Goal: Information Seeking & Learning: Find specific page/section

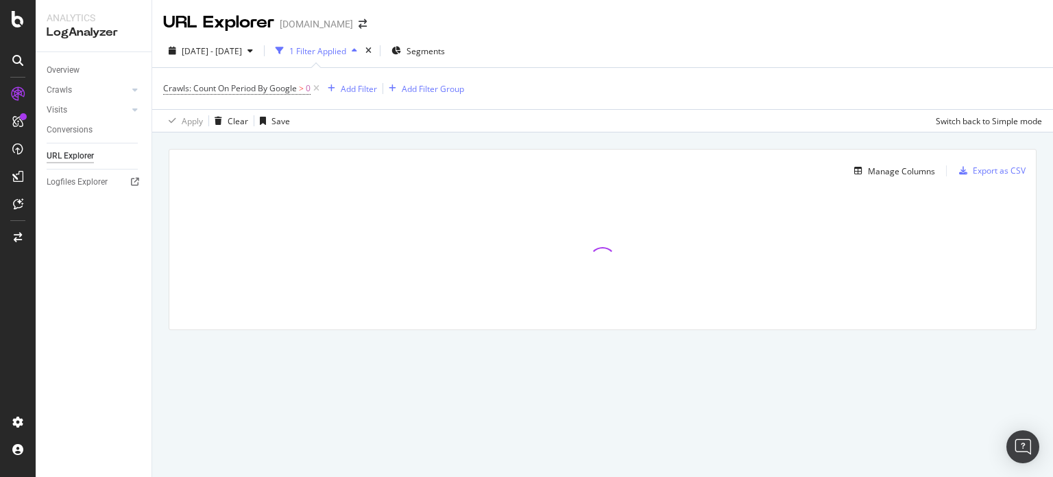
click at [571, 43] on div "[DATE] - [DATE] 1 Filter Applied Segments" at bounding box center [602, 53] width 901 height 27
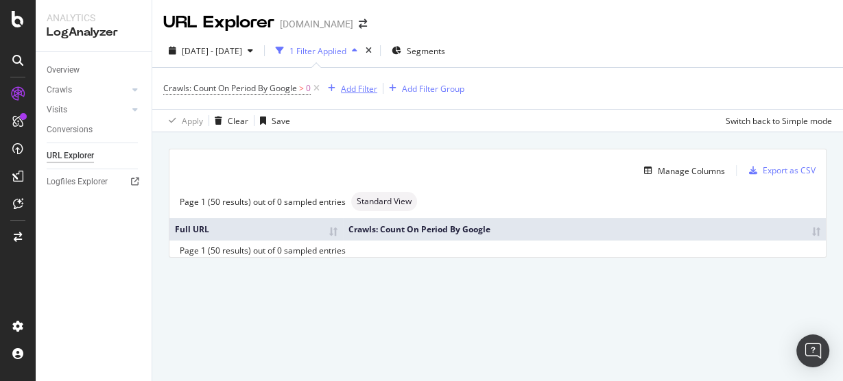
click at [361, 91] on div "Add Filter" at bounding box center [359, 89] width 36 height 12
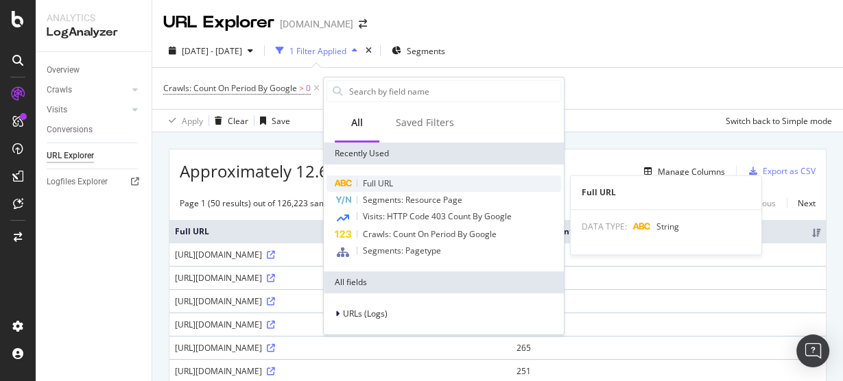
click at [371, 187] on span "Full URL" at bounding box center [378, 184] width 30 height 12
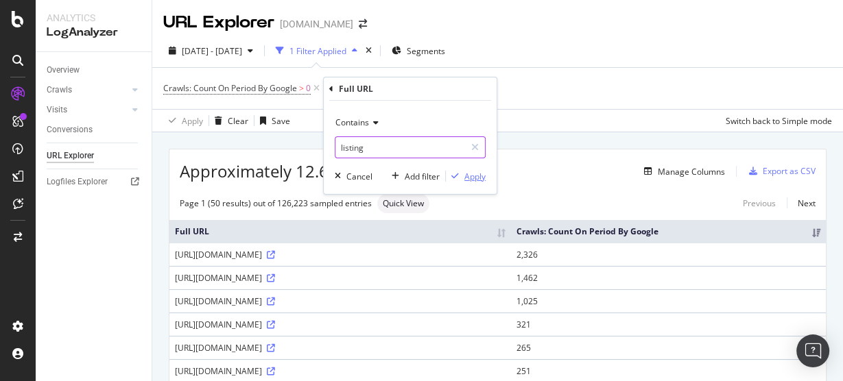
type input "listing"
click at [460, 176] on div "button" at bounding box center [455, 176] width 19 height 8
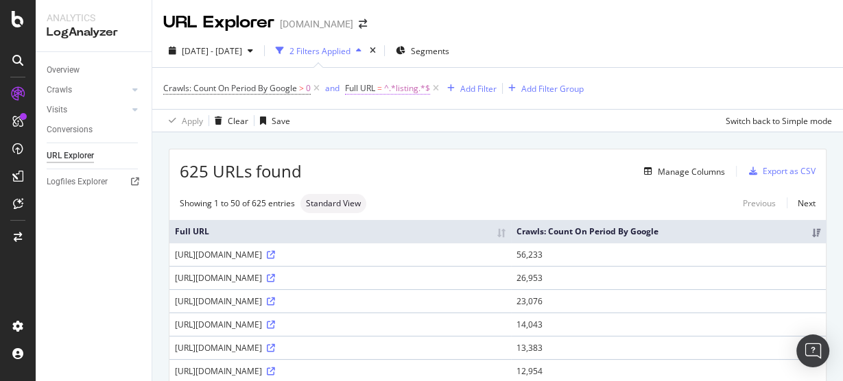
click at [406, 89] on span "^.*listing.*$" at bounding box center [407, 88] width 46 height 19
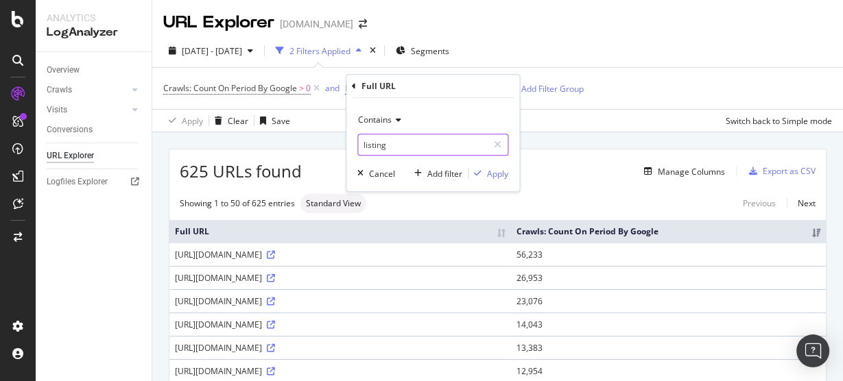
click at [396, 146] on input "listing" at bounding box center [423, 145] width 130 height 22
type input "model"
click at [501, 178] on div "Apply" at bounding box center [497, 174] width 21 height 12
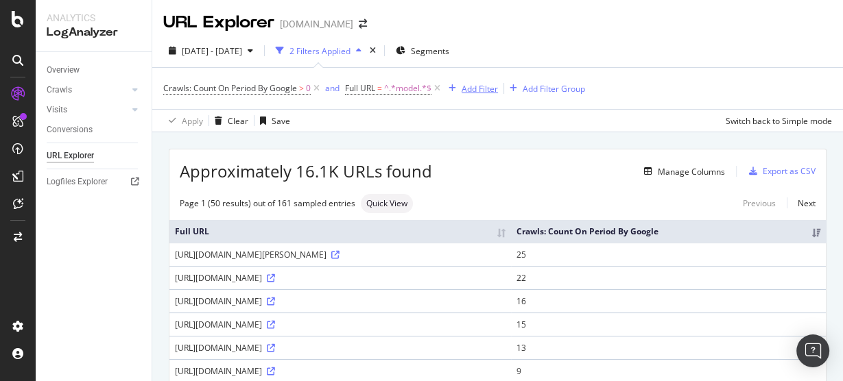
click at [487, 87] on div "Add Filter" at bounding box center [479, 89] width 36 height 12
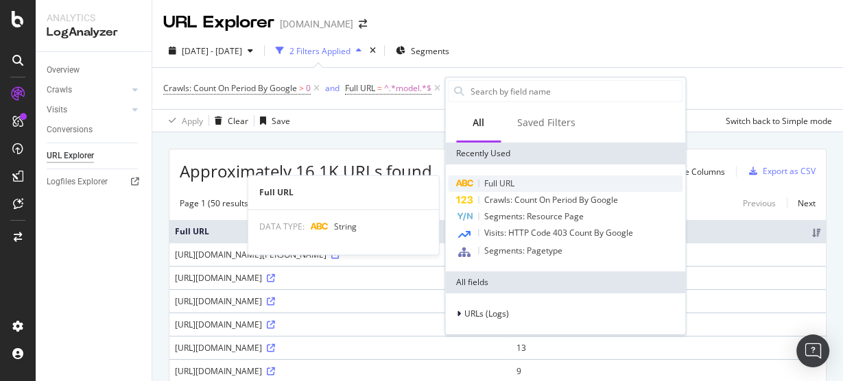
click at [489, 182] on span "Full URL" at bounding box center [499, 184] width 30 height 12
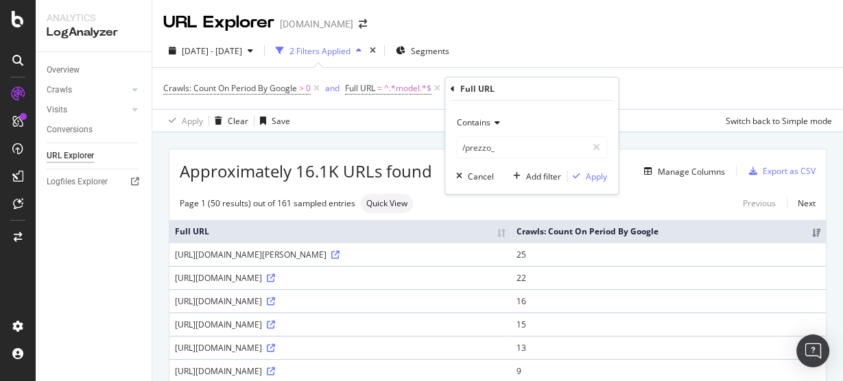
click at [483, 119] on span "Contains" at bounding box center [474, 123] width 34 height 12
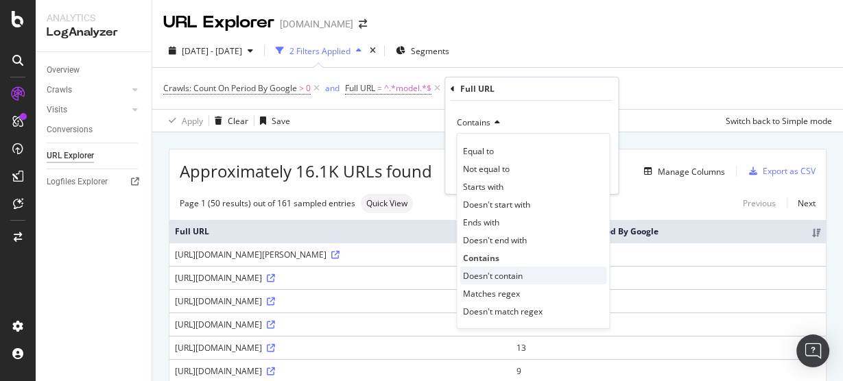
click at [492, 272] on span "Doesn't contain" at bounding box center [493, 276] width 60 height 12
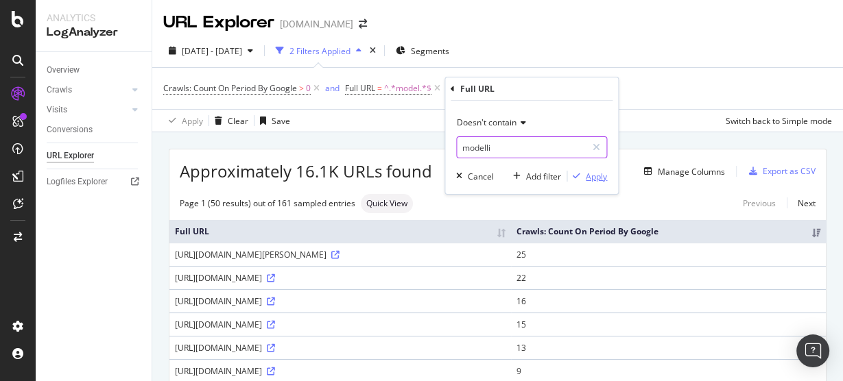
type input "modelli"
click at [604, 178] on div "Apply" at bounding box center [596, 177] width 21 height 12
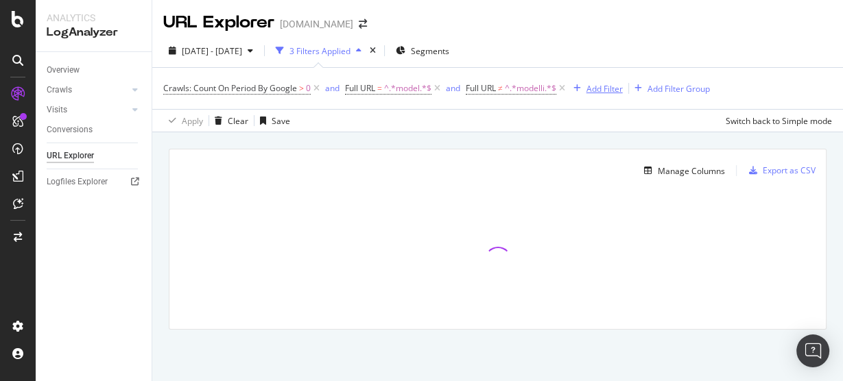
click at [603, 89] on div "Add Filter" at bounding box center [604, 89] width 36 height 12
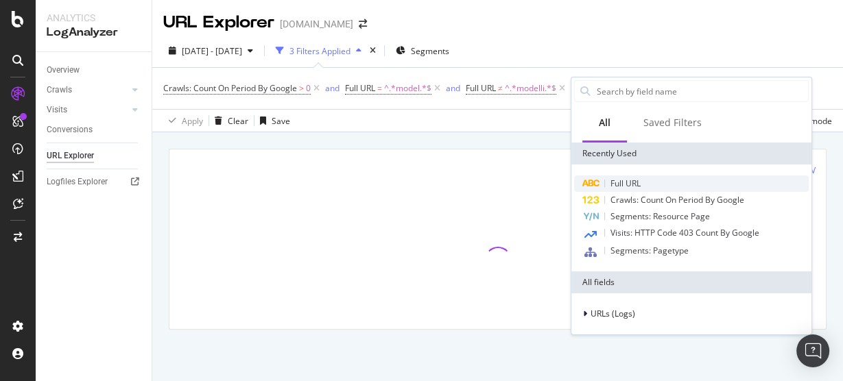
click at [618, 182] on span "Full URL" at bounding box center [625, 184] width 30 height 12
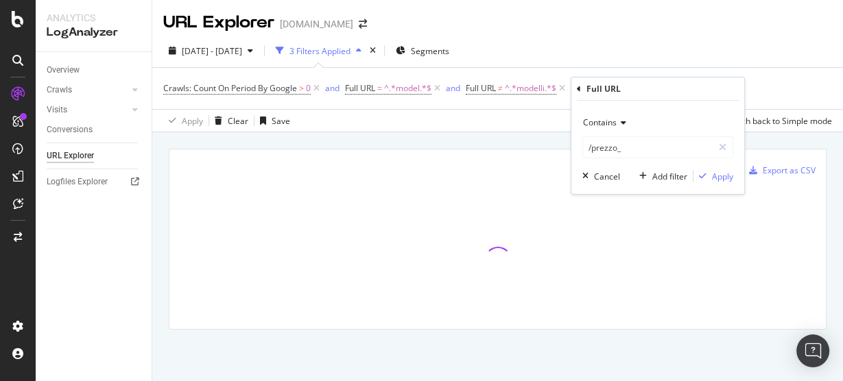
click at [605, 123] on span "Contains" at bounding box center [600, 123] width 34 height 12
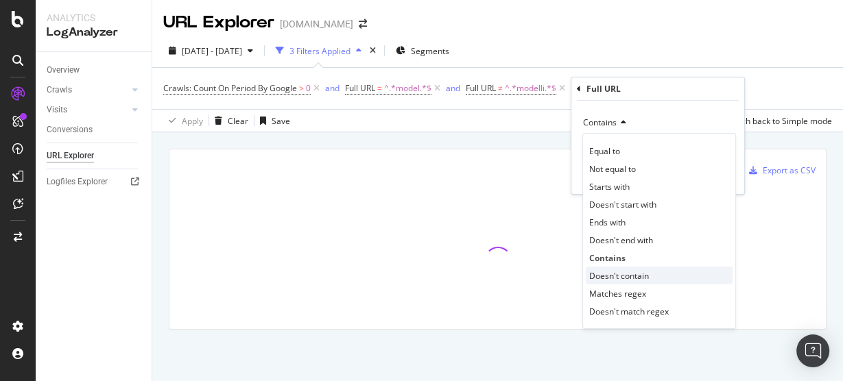
click at [627, 278] on span "Doesn't contain" at bounding box center [619, 276] width 60 height 12
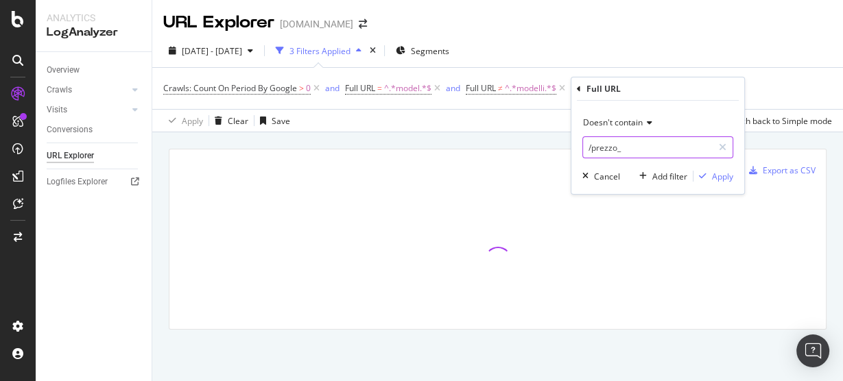
click at [624, 147] on input "/prezzo_" at bounding box center [648, 147] width 130 height 22
type input "modellismo"
click at [724, 178] on div "Apply" at bounding box center [722, 177] width 21 height 12
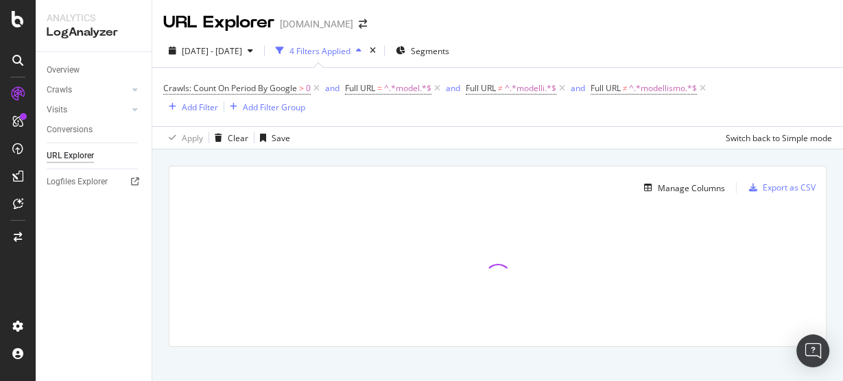
click at [490, 130] on div "Apply Clear Save Switch back to Simple mode" at bounding box center [497, 137] width 691 height 23
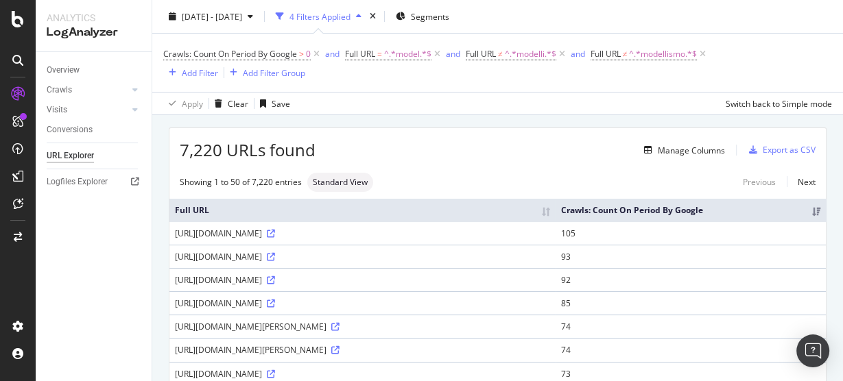
scroll to position [55, 0]
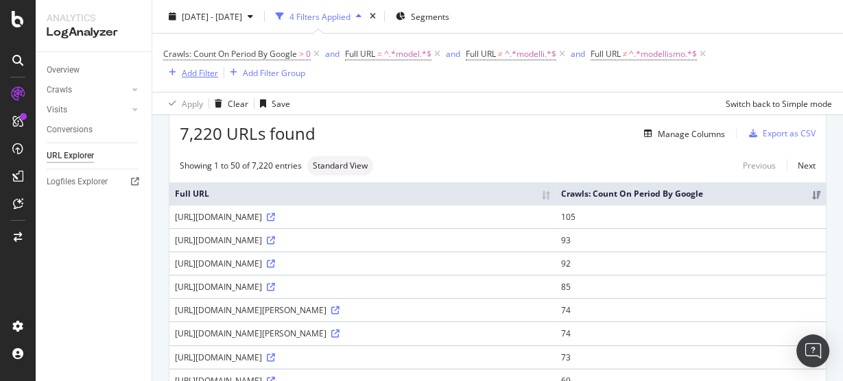
click at [206, 73] on div "Add Filter" at bounding box center [200, 73] width 36 height 12
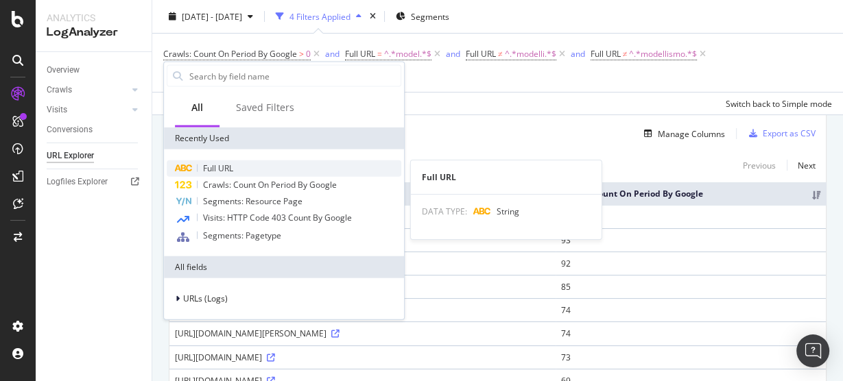
click at [197, 161] on div "Full URL" at bounding box center [284, 168] width 235 height 16
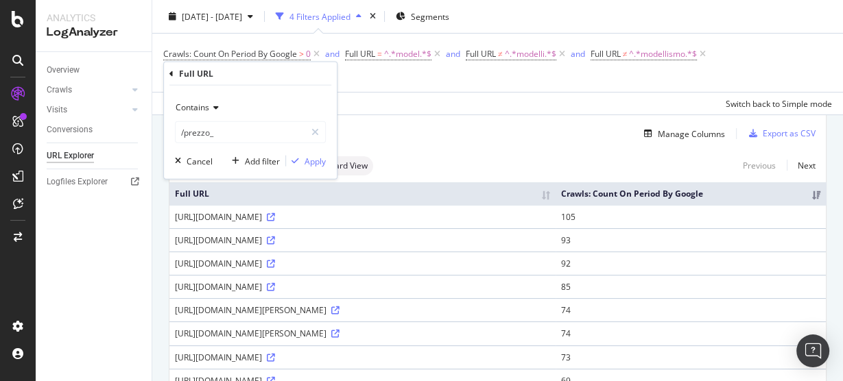
click at [213, 110] on icon at bounding box center [214, 108] width 10 height 8
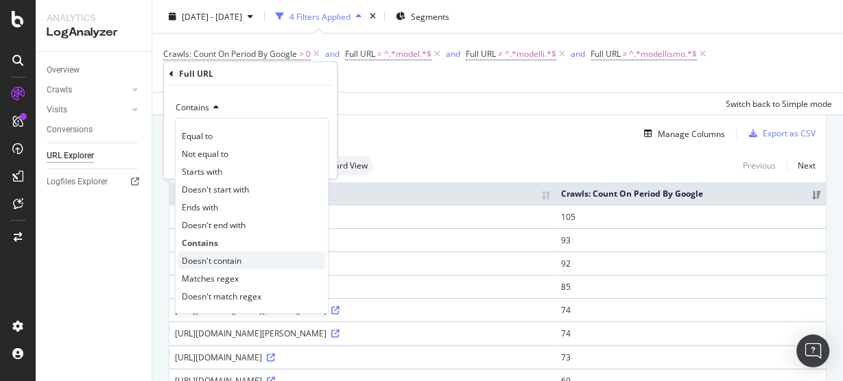
click at [208, 263] on span "Doesn't contain" at bounding box center [212, 260] width 60 height 12
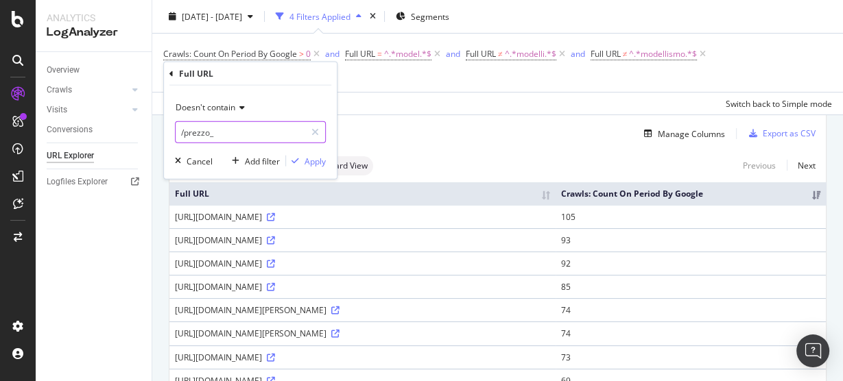
click at [222, 131] on input "/prezzo_" at bounding box center [241, 132] width 130 height 22
type input "modello"
click at [301, 162] on div "button" at bounding box center [295, 161] width 19 height 8
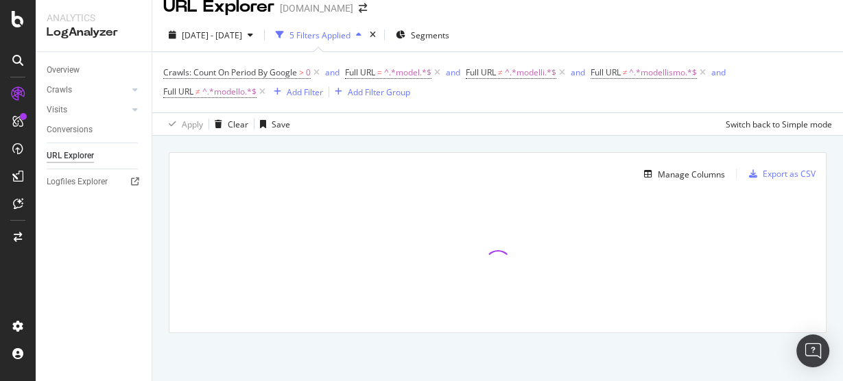
scroll to position [15, 0]
click at [310, 92] on div "Add Filter" at bounding box center [305, 93] width 36 height 12
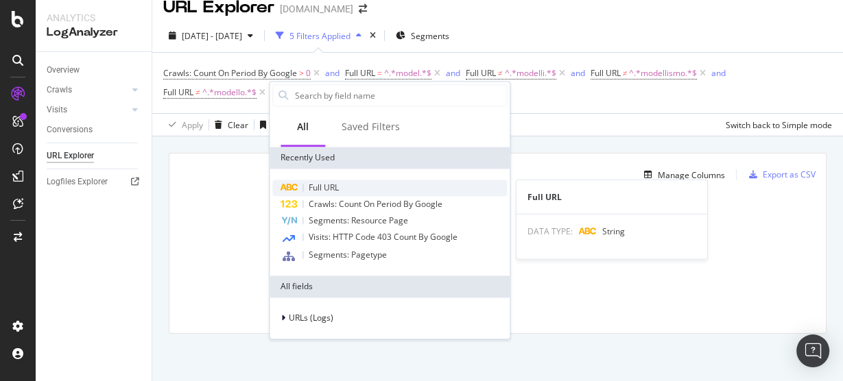
click at [306, 184] on div "Full URL" at bounding box center [389, 188] width 235 height 16
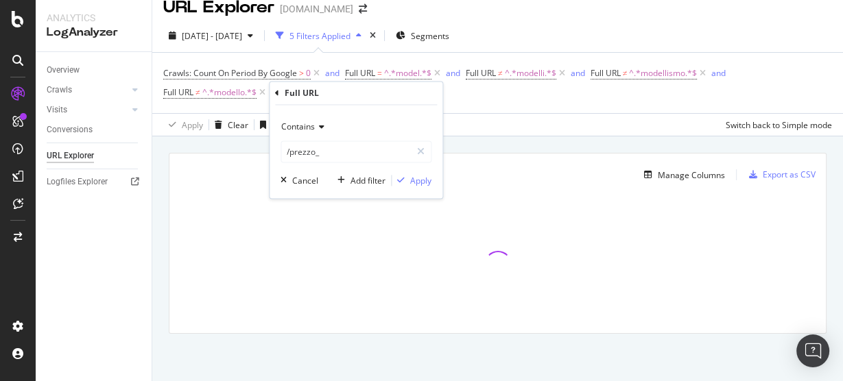
click at [312, 128] on span "Contains" at bounding box center [298, 127] width 34 height 12
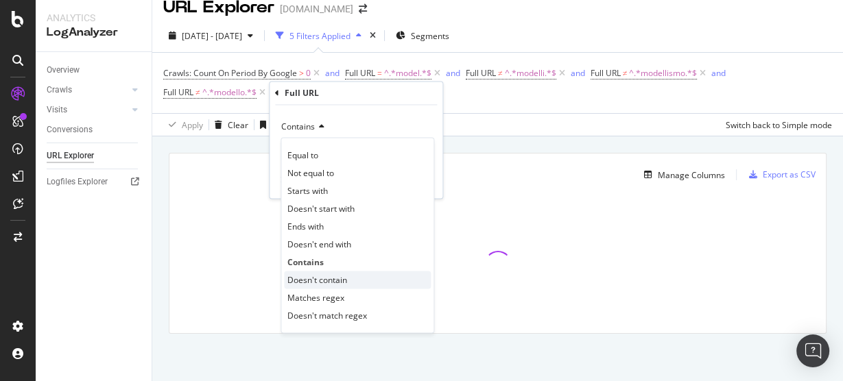
click at [326, 277] on span "Doesn't contain" at bounding box center [317, 280] width 60 height 12
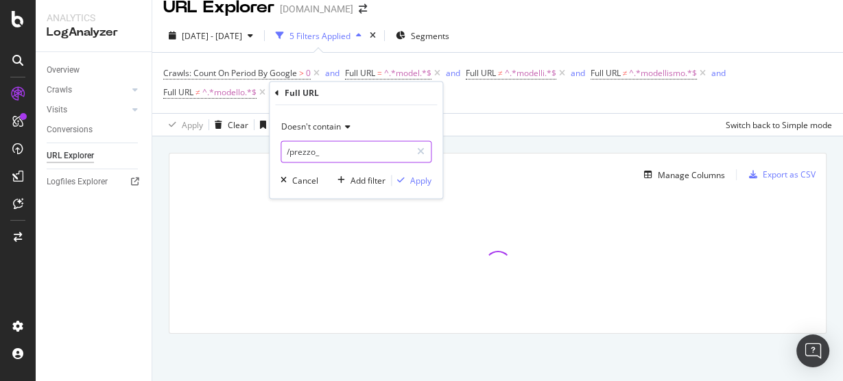
click at [322, 156] on input "/prezzo_" at bounding box center [346, 152] width 130 height 22
type input "modella"
click at [413, 178] on div "Apply" at bounding box center [420, 181] width 21 height 12
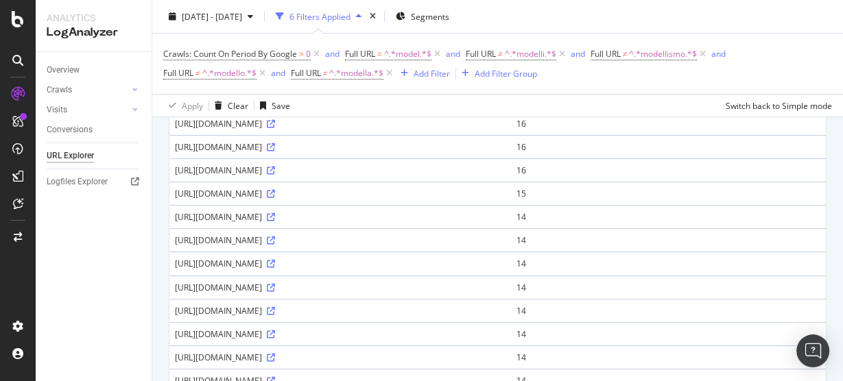
scroll to position [728, 0]
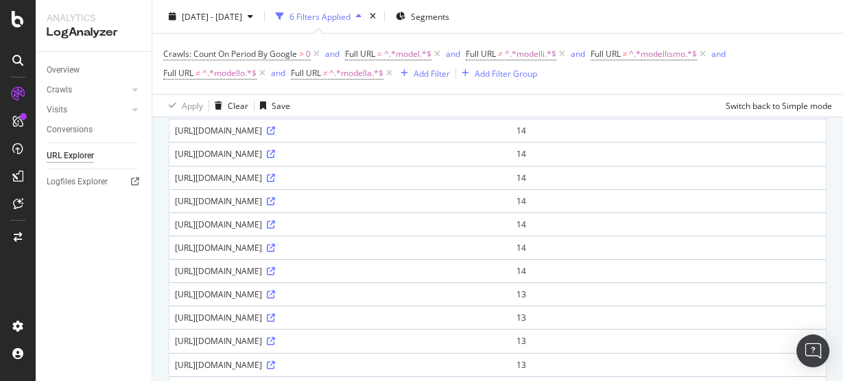
drag, startPoint x: 403, startPoint y: 331, endPoint x: 429, endPoint y: 328, distance: 25.5
click at [429, 335] on div "[URL][DOMAIN_NAME]" at bounding box center [340, 341] width 331 height 12
click at [160, 263] on div "1,441 URLs found Manage Columns Export as CSV Showing 1 to 50 of 1,441 entries …" at bounding box center [497, 95] width 691 height 1345
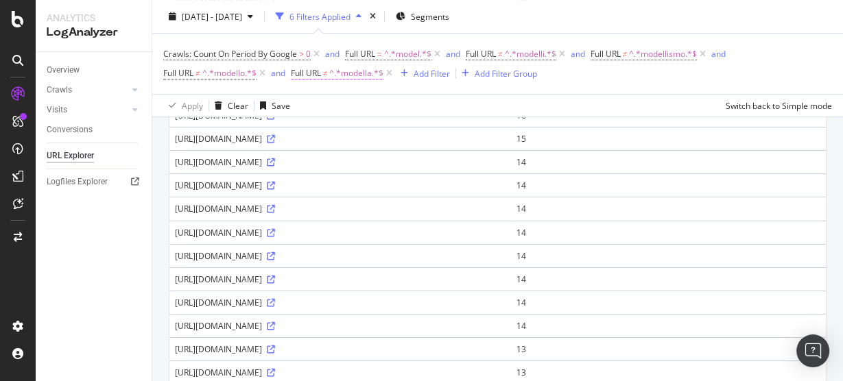
scroll to position [564, 0]
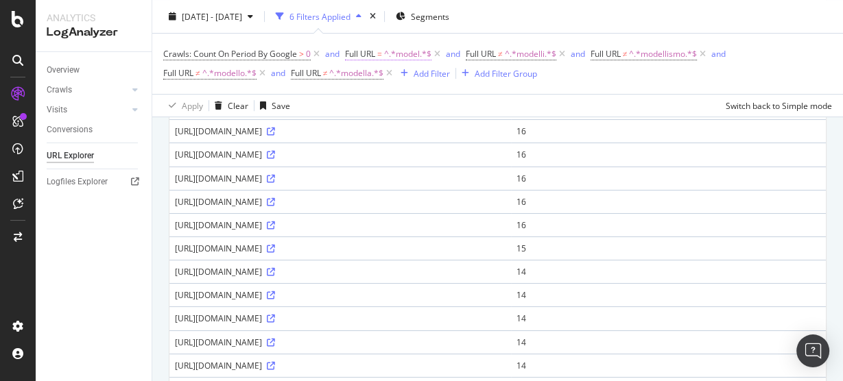
click at [385, 73] on icon at bounding box center [389, 74] width 12 height 14
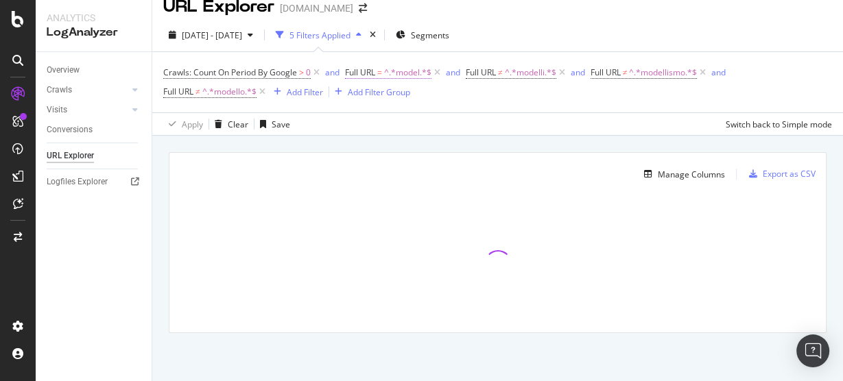
scroll to position [15, 0]
click at [563, 71] on icon at bounding box center [562, 74] width 12 height 14
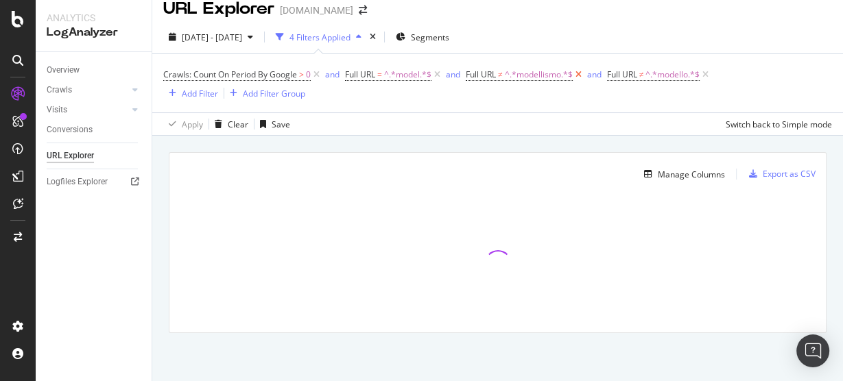
scroll to position [13, 0]
click at [581, 75] on icon at bounding box center [579, 76] width 12 height 14
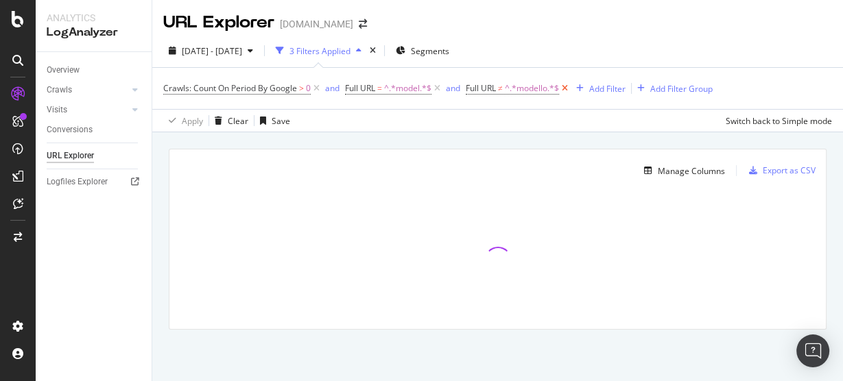
click at [567, 88] on icon at bounding box center [565, 89] width 12 height 14
click at [404, 87] on span "^.*model.*$" at bounding box center [407, 88] width 47 height 19
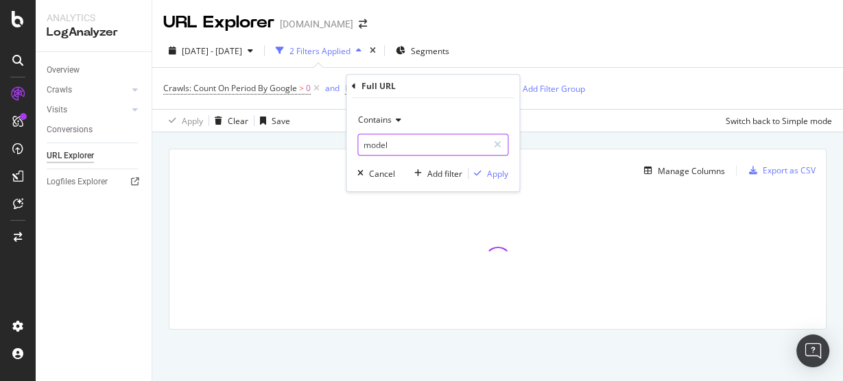
click at [398, 147] on input "model" at bounding box center [423, 145] width 130 height 22
paste input "item"
type input "item"
click at [491, 173] on div "Apply" at bounding box center [497, 174] width 21 height 12
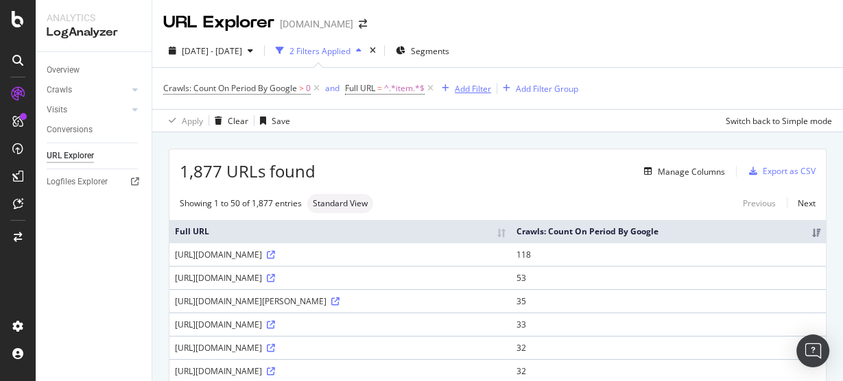
click at [477, 90] on div "Add Filter" at bounding box center [473, 89] width 36 height 12
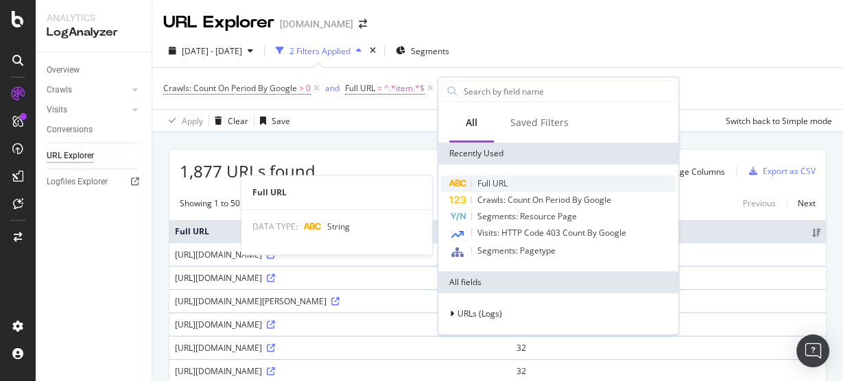
click at [492, 183] on span "Full URL" at bounding box center [492, 184] width 30 height 12
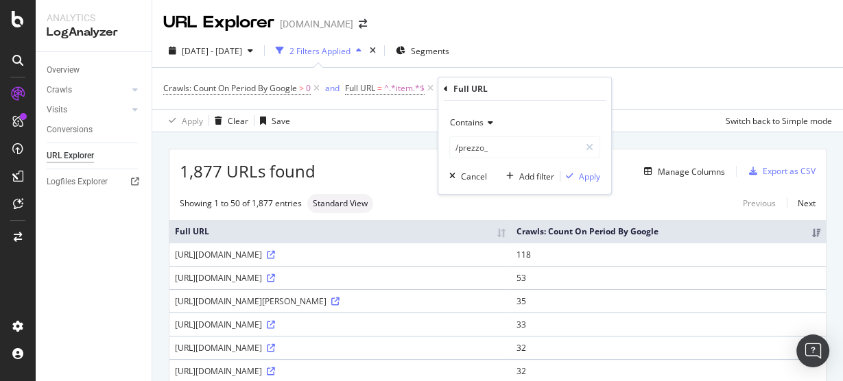
click at [485, 130] on div "Contains" at bounding box center [524, 123] width 151 height 22
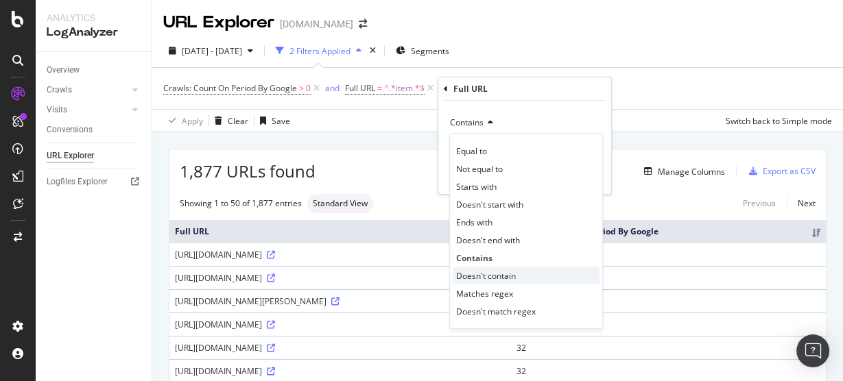
click at [483, 271] on span "Doesn't contain" at bounding box center [486, 276] width 60 height 12
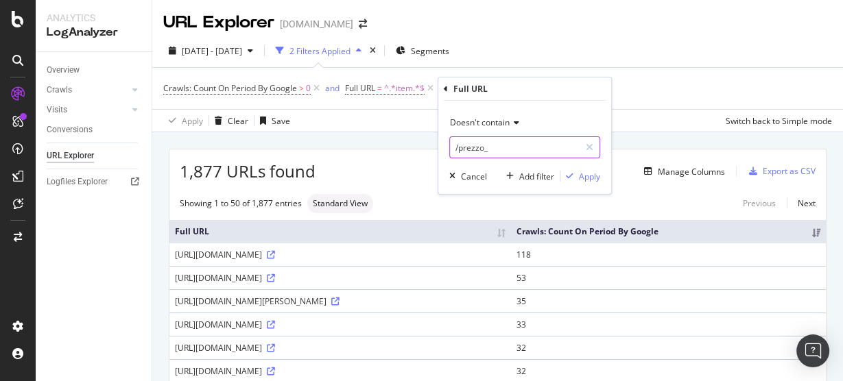
click at [506, 148] on input "/prezzo_" at bounding box center [515, 147] width 130 height 22
type input "sitemap"
click at [581, 171] on div "Apply" at bounding box center [589, 177] width 21 height 12
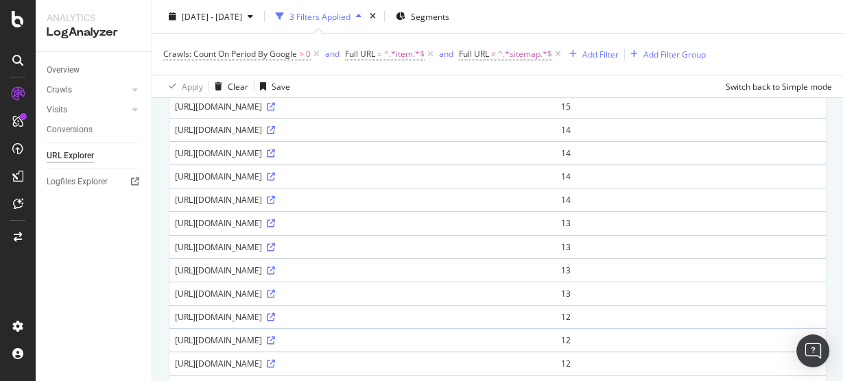
scroll to position [165, 0]
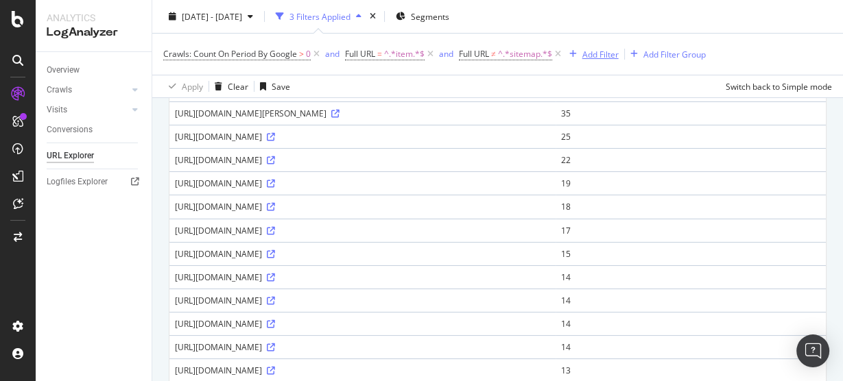
click at [597, 47] on div "Add Filter" at bounding box center [591, 54] width 55 height 15
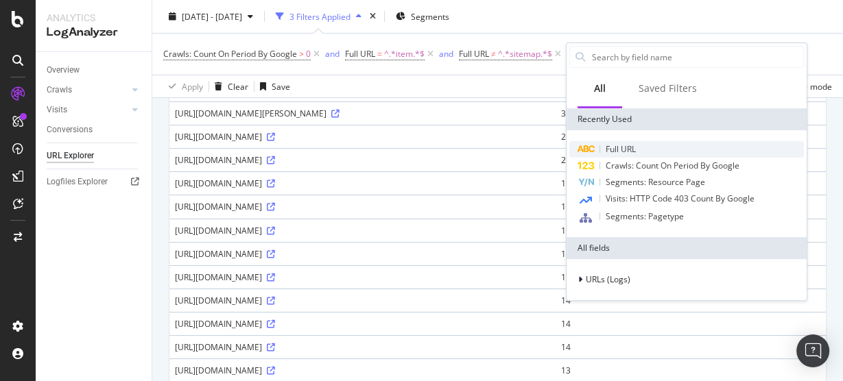
click at [614, 143] on div "Full URL" at bounding box center [686, 149] width 235 height 16
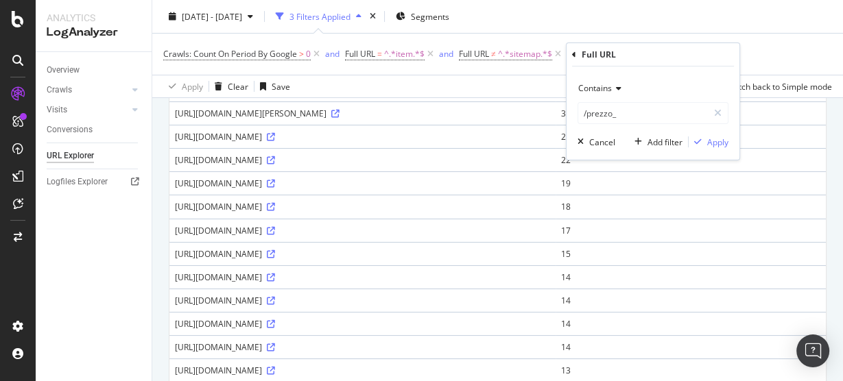
click at [608, 92] on span "Contains" at bounding box center [595, 88] width 34 height 12
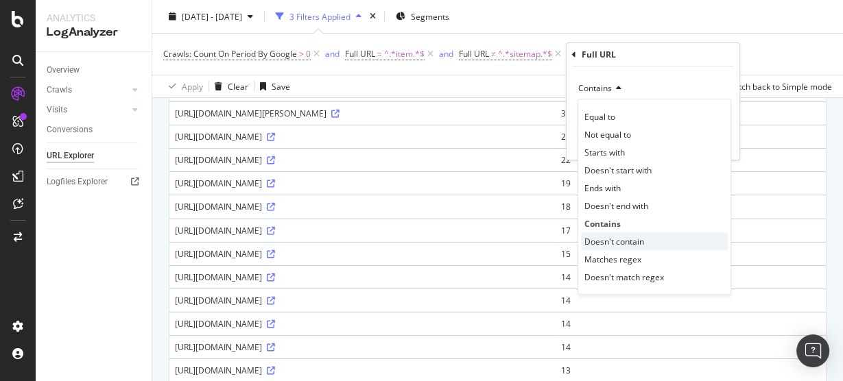
click at [614, 236] on span "Doesn't contain" at bounding box center [614, 242] width 60 height 12
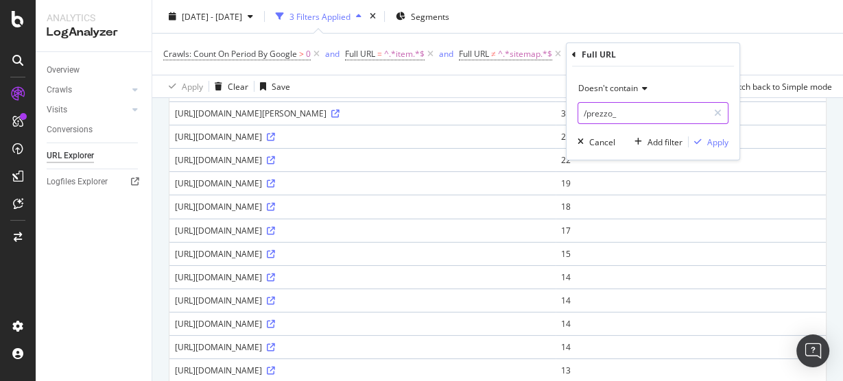
click at [627, 110] on input "/prezzo_" at bounding box center [643, 113] width 130 height 22
type input "s"
type input "antitempo"
click at [723, 141] on div "Apply" at bounding box center [717, 142] width 21 height 12
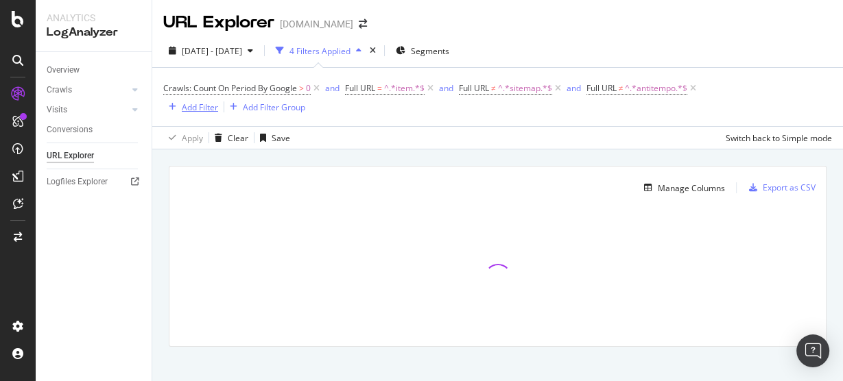
click at [193, 108] on div "Add Filter" at bounding box center [200, 107] width 36 height 12
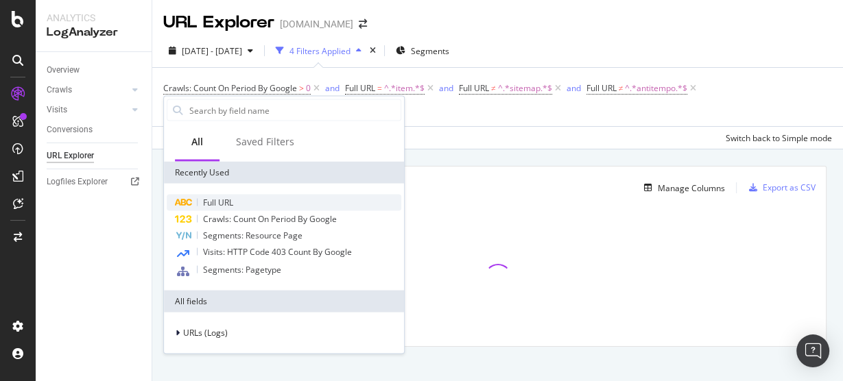
click at [209, 206] on span "Full URL" at bounding box center [218, 203] width 30 height 12
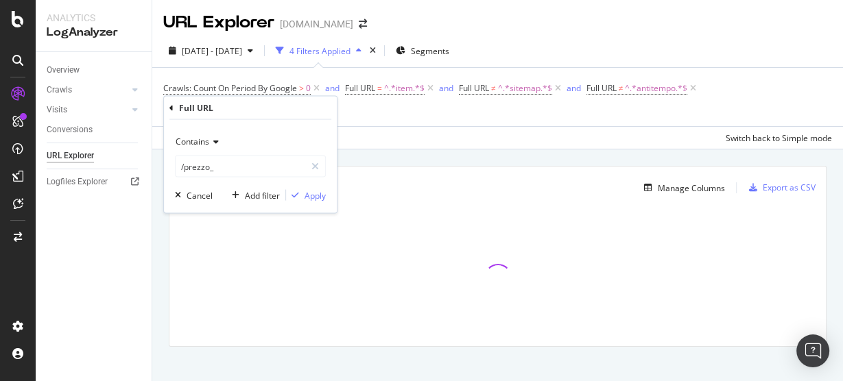
click at [196, 139] on span "Contains" at bounding box center [193, 142] width 34 height 12
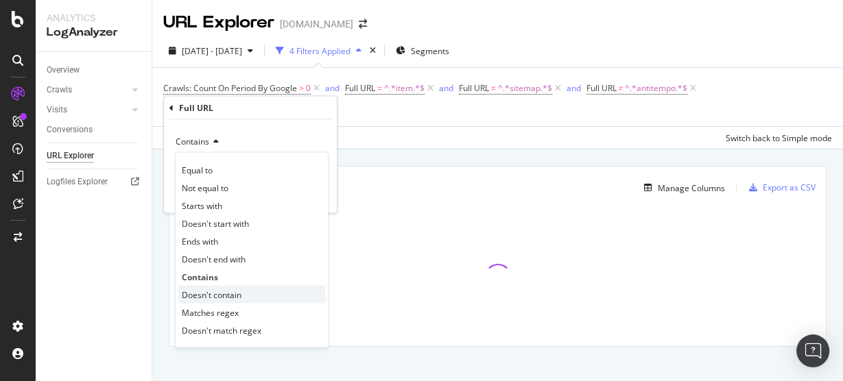
click at [213, 286] on div "Doesn't contain" at bounding box center [251, 295] width 147 height 18
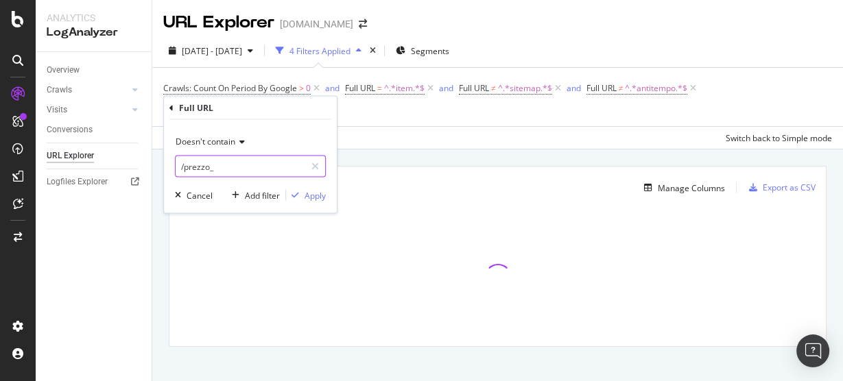
click at [249, 167] on input "/prezzo_" at bounding box center [241, 167] width 130 height 22
type input "daitem"
click at [309, 193] on div "Apply" at bounding box center [314, 195] width 21 height 12
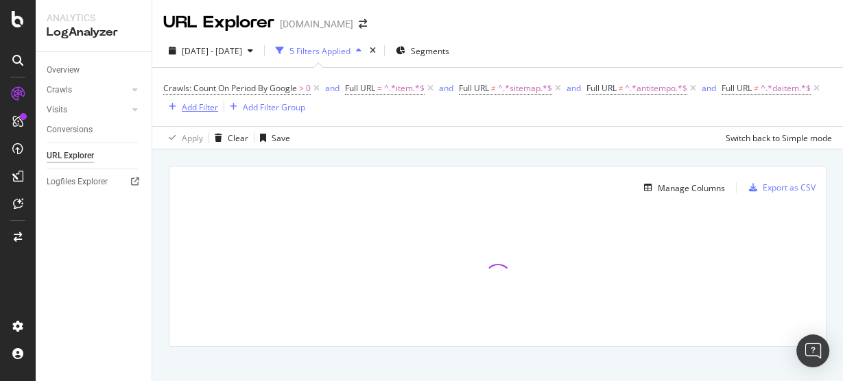
click at [218, 103] on div "Add Filter" at bounding box center [200, 107] width 36 height 12
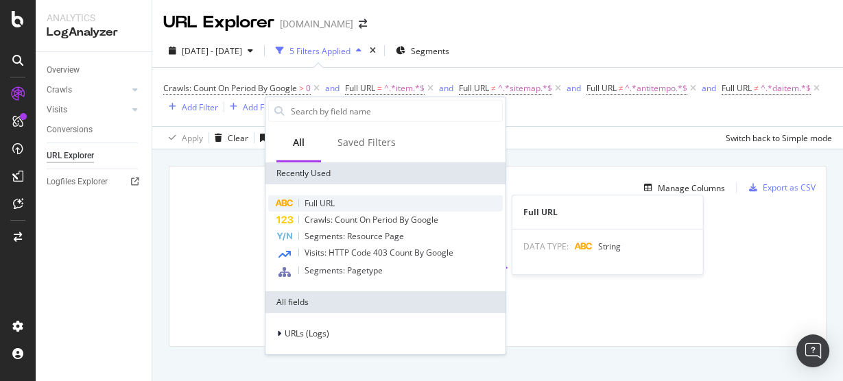
click at [298, 205] on div "Full URL" at bounding box center [385, 203] width 235 height 16
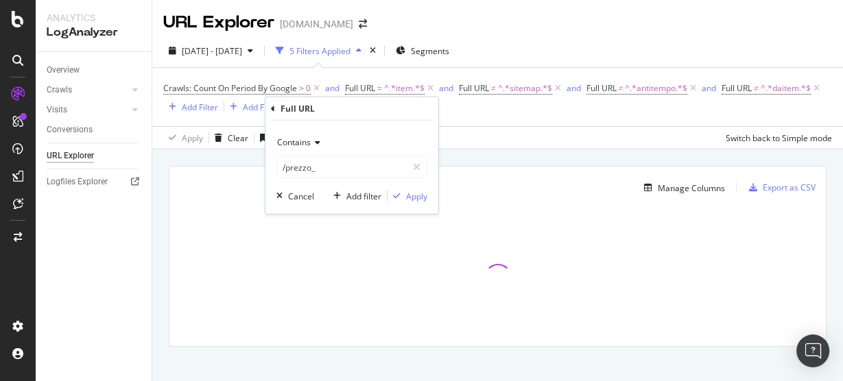
click at [301, 143] on span "Contains" at bounding box center [294, 142] width 34 height 12
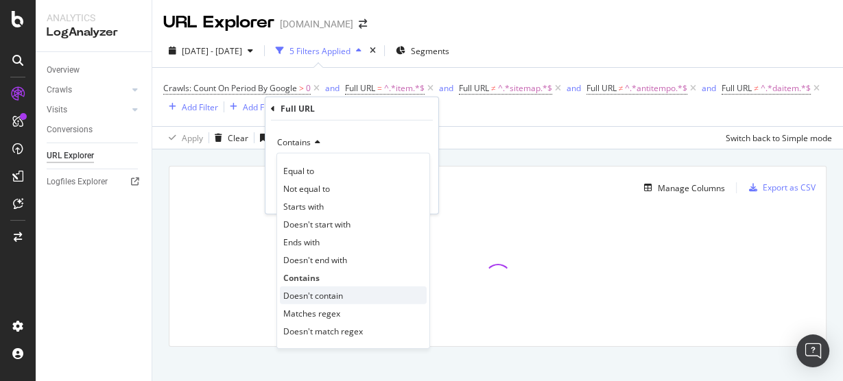
click at [326, 293] on span "Doesn't contain" at bounding box center [313, 295] width 60 height 12
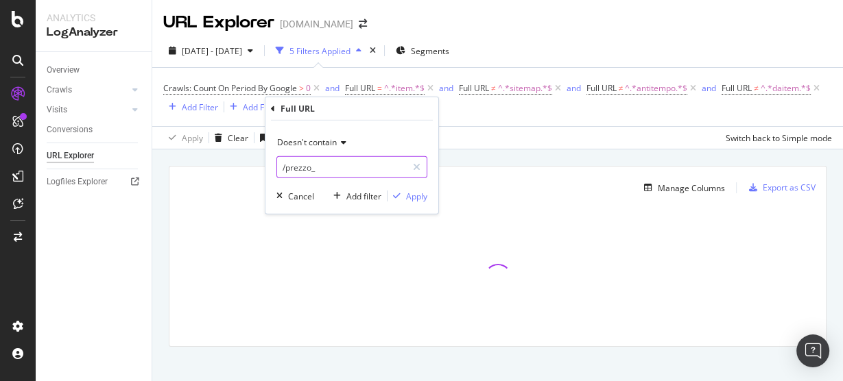
click at [324, 169] on input "/prezzo_" at bounding box center [342, 167] width 130 height 22
type input "venitem"
click at [417, 196] on div "Apply" at bounding box center [416, 196] width 21 height 12
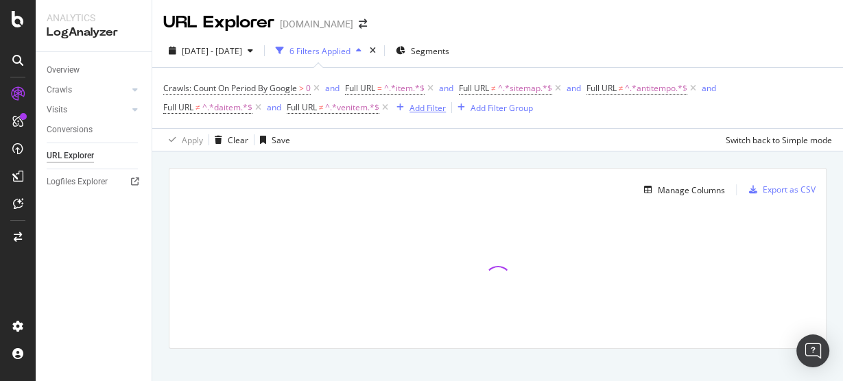
click at [433, 112] on div "Add Filter" at bounding box center [427, 108] width 36 height 12
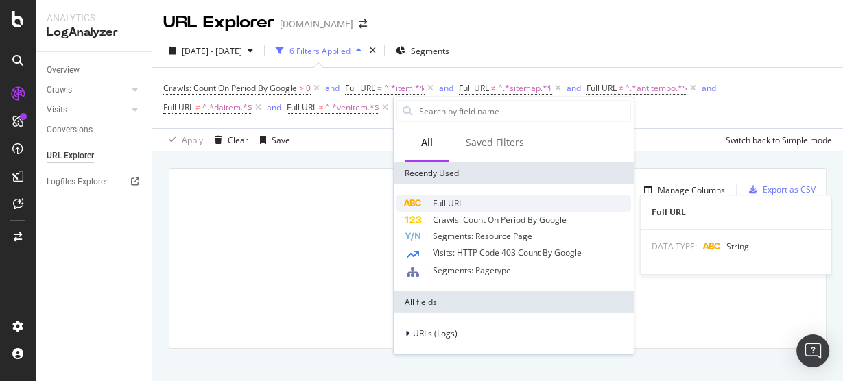
click at [444, 204] on span "Full URL" at bounding box center [448, 203] width 30 height 12
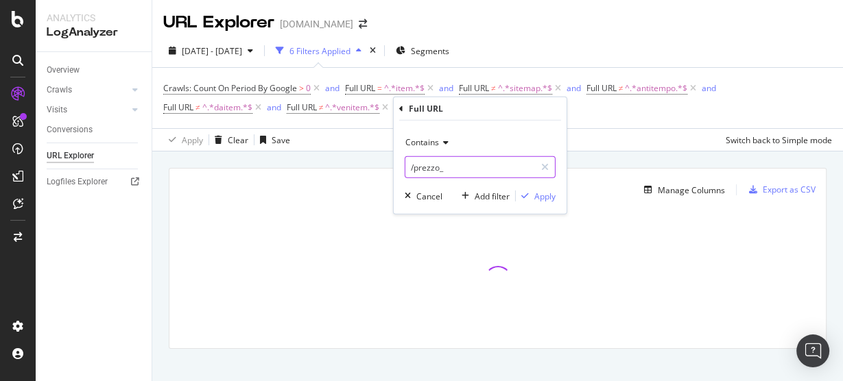
click at [425, 165] on input "/prezzo_" at bounding box center [470, 167] width 130 height 22
click at [435, 144] on span "Contains" at bounding box center [422, 142] width 34 height 12
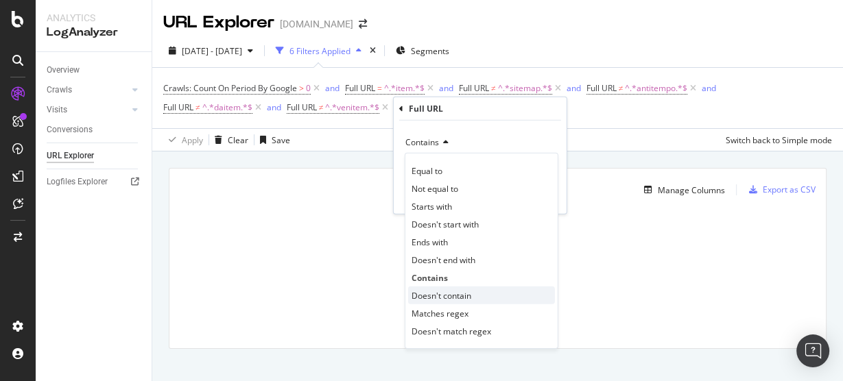
click at [440, 294] on span "Doesn't contain" at bounding box center [441, 295] width 60 height 12
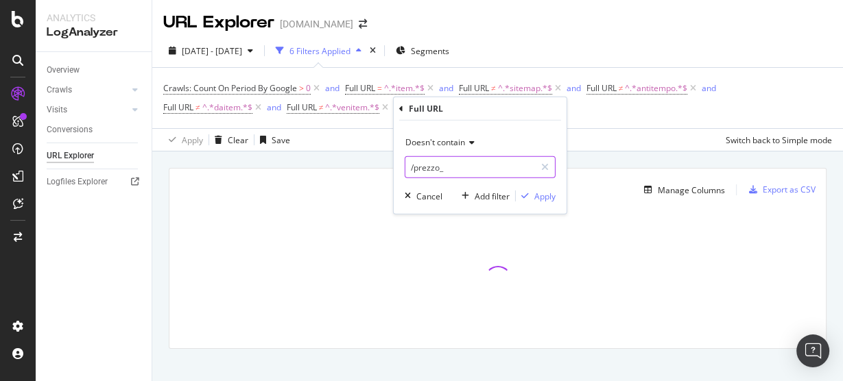
click at [457, 168] on input "/prezzo_" at bounding box center [470, 167] width 130 height 22
type input "eritema"
click at [538, 195] on div "Apply" at bounding box center [544, 196] width 21 height 12
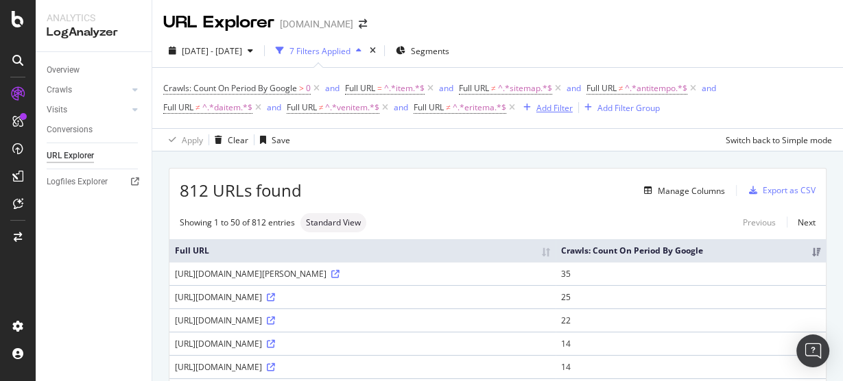
click at [551, 111] on div "Add Filter" at bounding box center [554, 108] width 36 height 12
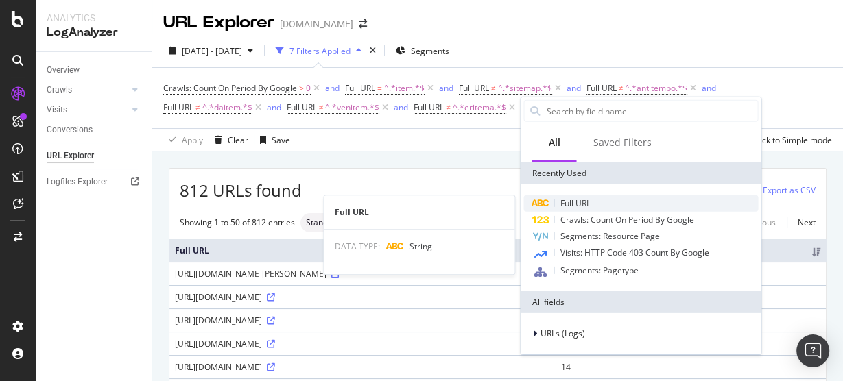
click at [564, 197] on span "Full URL" at bounding box center [575, 203] width 30 height 12
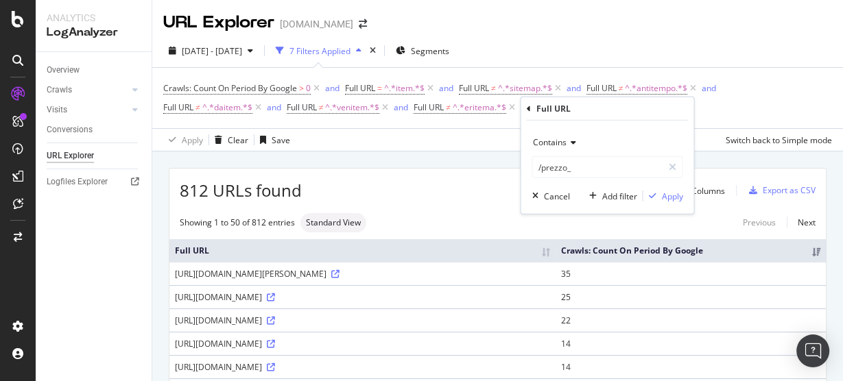
click at [562, 142] on span "Contains" at bounding box center [549, 142] width 34 height 12
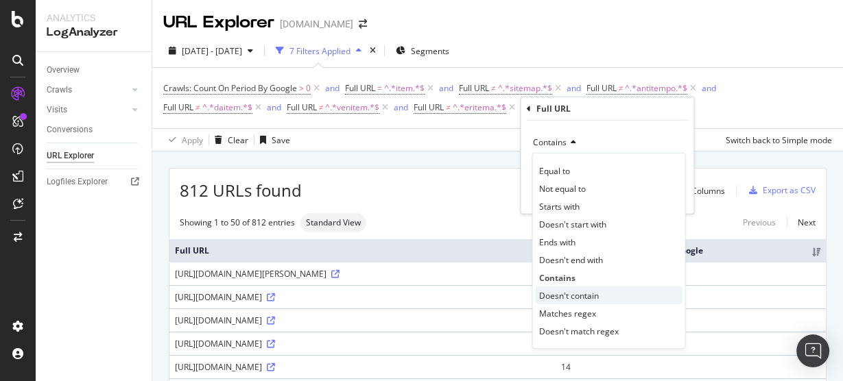
click at [575, 292] on span "Doesn't contain" at bounding box center [568, 295] width 60 height 12
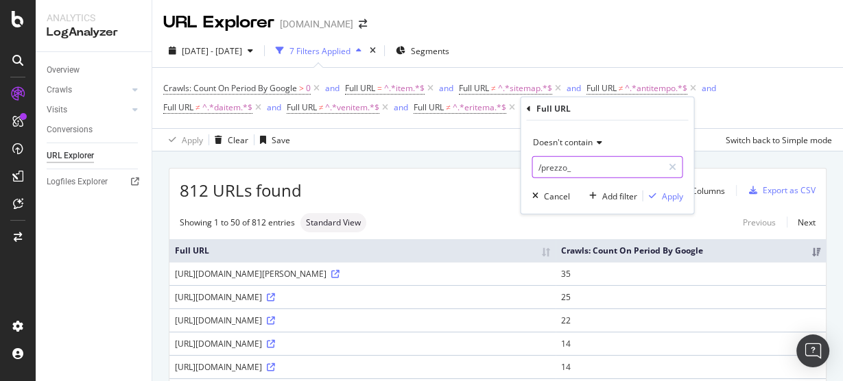
click at [590, 165] on input "/prezzo_" at bounding box center [597, 167] width 130 height 22
type input "eritemi"
click at [676, 196] on div "Apply" at bounding box center [671, 196] width 21 height 12
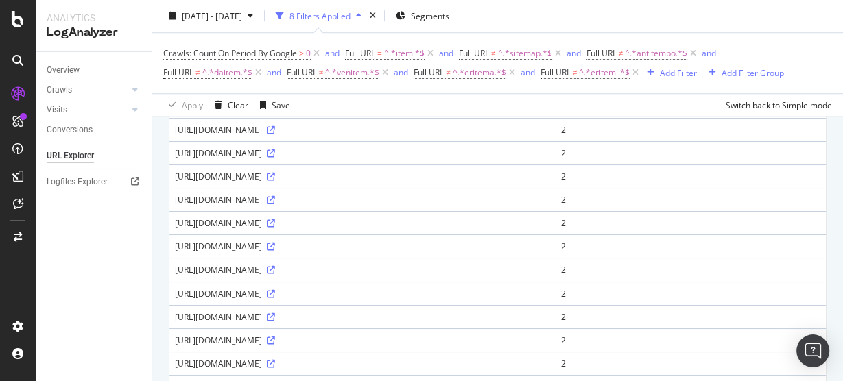
scroll to position [987, 0]
click at [275, 227] on icon at bounding box center [271, 223] width 8 height 8
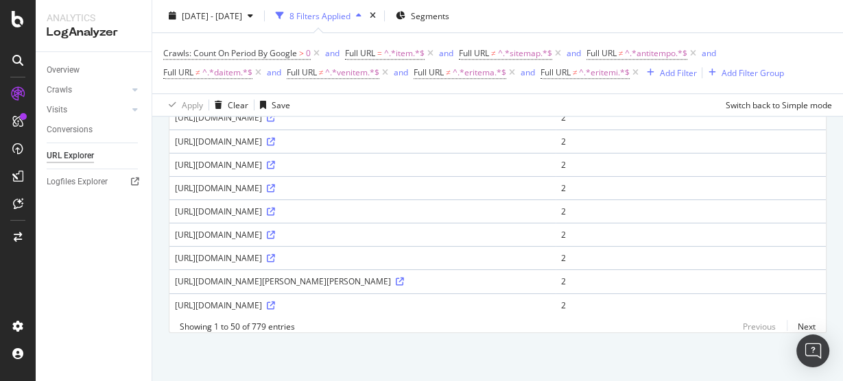
scroll to position [1251, 0]
click at [512, 74] on icon at bounding box center [512, 74] width 12 height 14
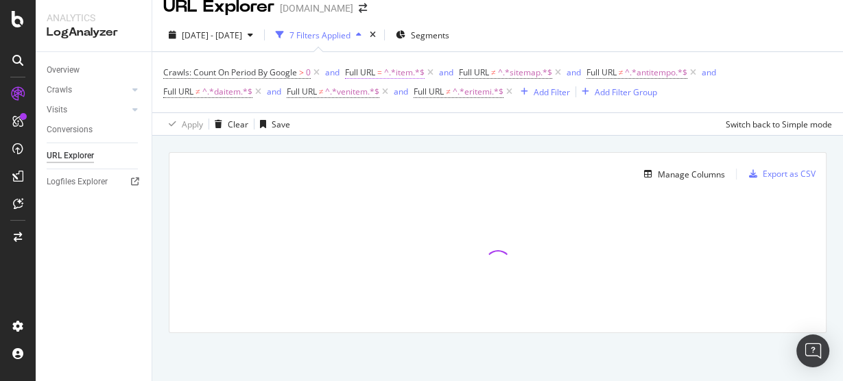
scroll to position [15, 0]
click at [385, 88] on icon at bounding box center [385, 93] width 12 height 14
click at [258, 88] on icon at bounding box center [258, 93] width 12 height 14
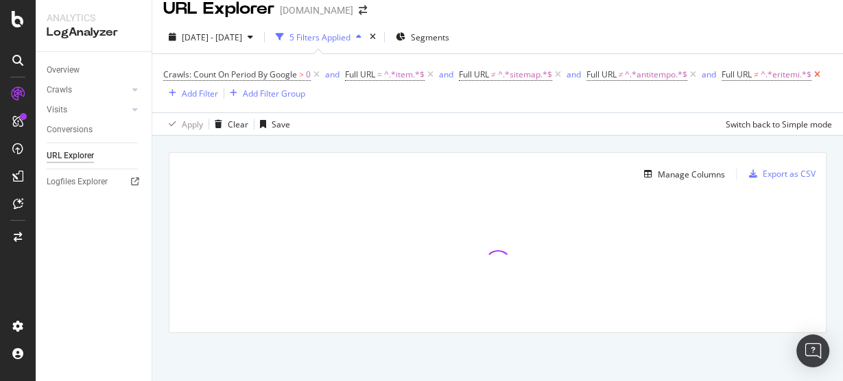
click at [811, 82] on icon at bounding box center [817, 75] width 12 height 14
click at [429, 75] on icon at bounding box center [430, 76] width 12 height 14
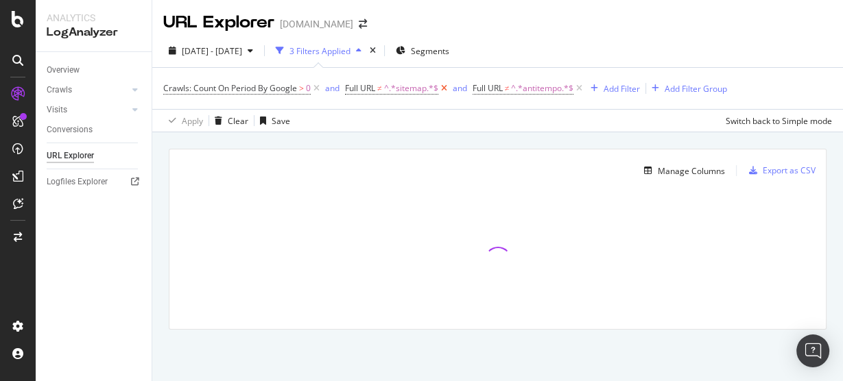
click at [440, 87] on icon at bounding box center [444, 89] width 12 height 14
click at [444, 87] on span "^.*antitempo.*$" at bounding box center [415, 88] width 62 height 19
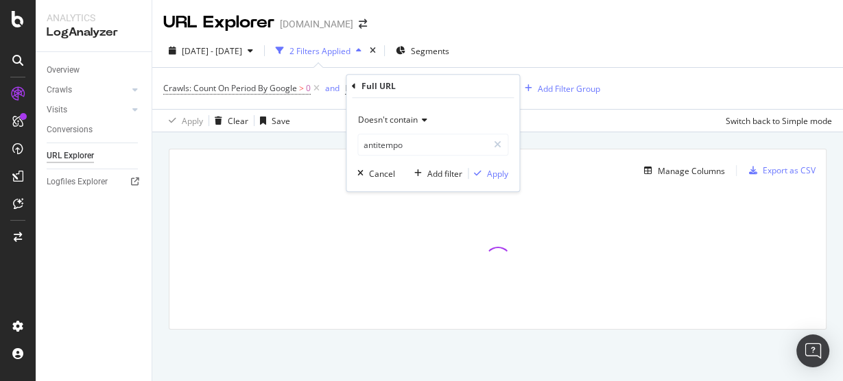
click at [389, 119] on span "Doesn't contain" at bounding box center [388, 120] width 60 height 12
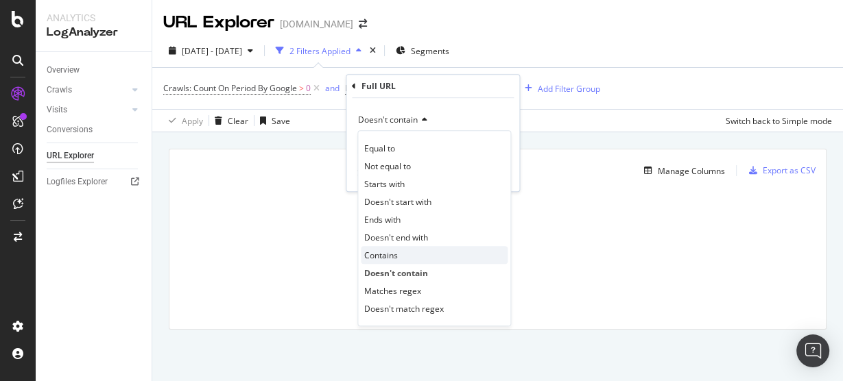
drag, startPoint x: 391, startPoint y: 253, endPoint x: 391, endPoint y: 167, distance: 86.4
click at [391, 253] on span "Contains" at bounding box center [381, 256] width 34 height 12
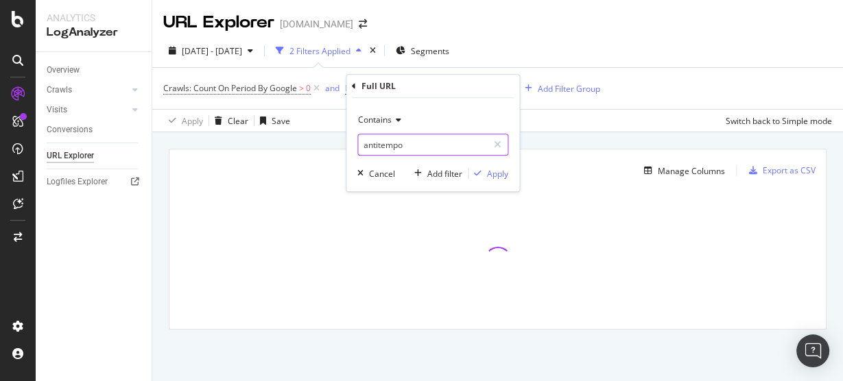
click at [406, 145] on input "antitempo" at bounding box center [423, 145] width 130 height 22
paste input "object"
type input "object"
click at [494, 172] on div "Apply" at bounding box center [497, 174] width 21 height 12
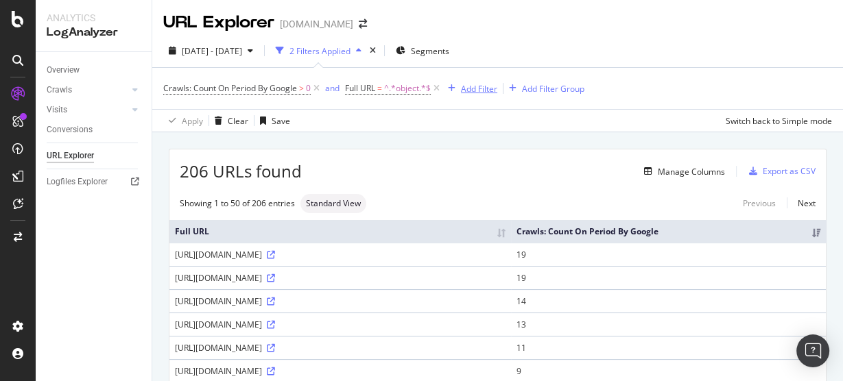
click at [477, 87] on div "Add Filter" at bounding box center [479, 89] width 36 height 12
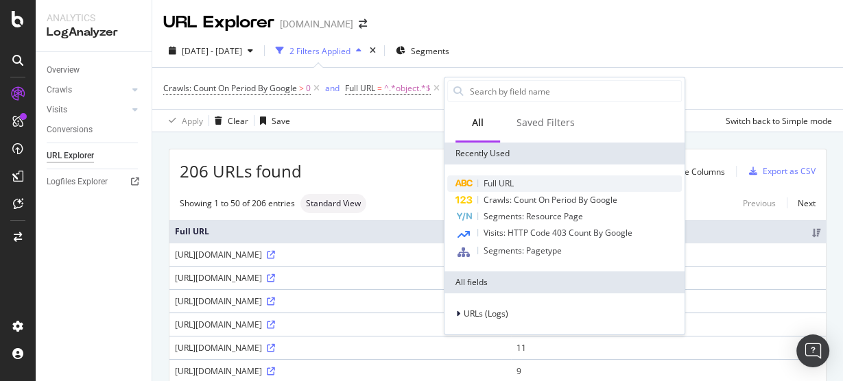
click at [488, 186] on span "Full URL" at bounding box center [498, 184] width 30 height 12
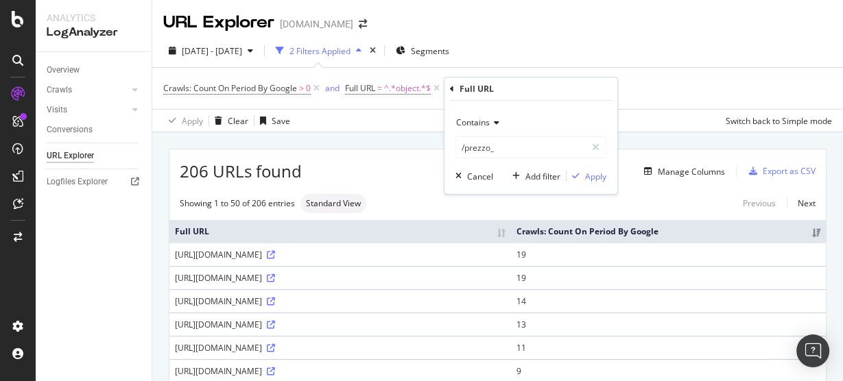
click at [481, 130] on div "Contains" at bounding box center [530, 123] width 151 height 22
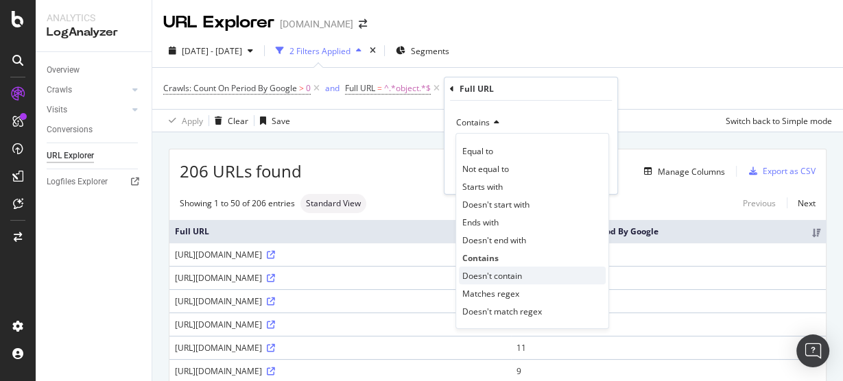
click at [489, 274] on span "Doesn't contain" at bounding box center [492, 276] width 60 height 12
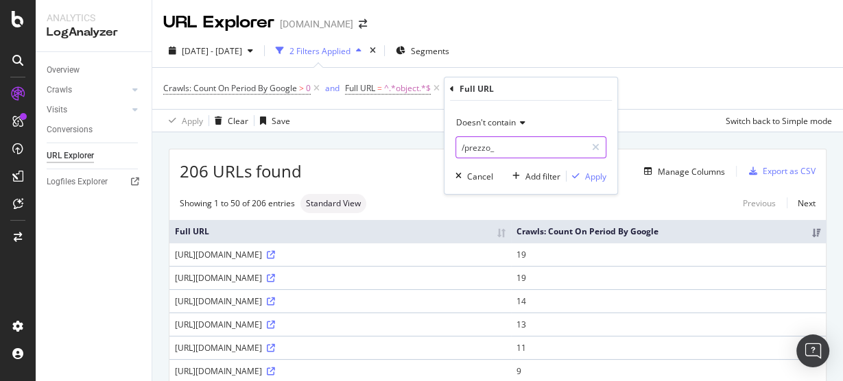
click at [516, 151] on input "/prezzo_" at bounding box center [521, 147] width 130 height 22
type input "objects"
click at [594, 171] on div "Apply" at bounding box center [595, 177] width 21 height 12
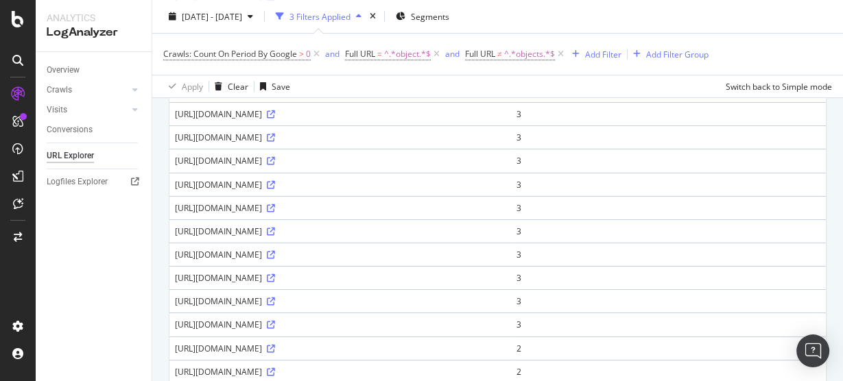
scroll to position [593, 0]
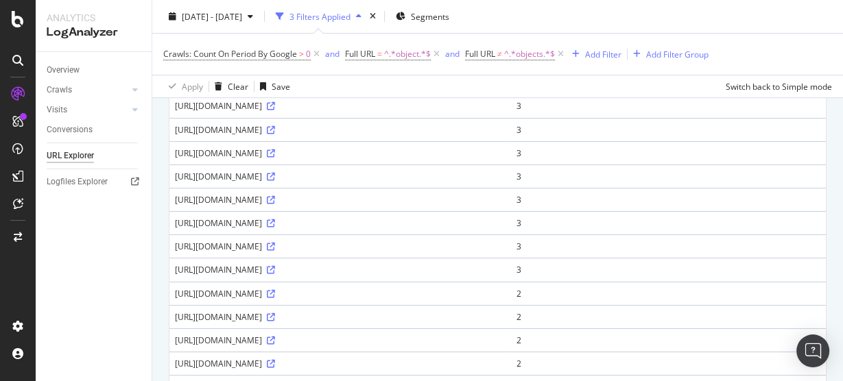
click at [505, 206] on div "[URL][DOMAIN_NAME]" at bounding box center [340, 200] width 331 height 12
click at [275, 204] on icon at bounding box center [271, 200] width 8 height 8
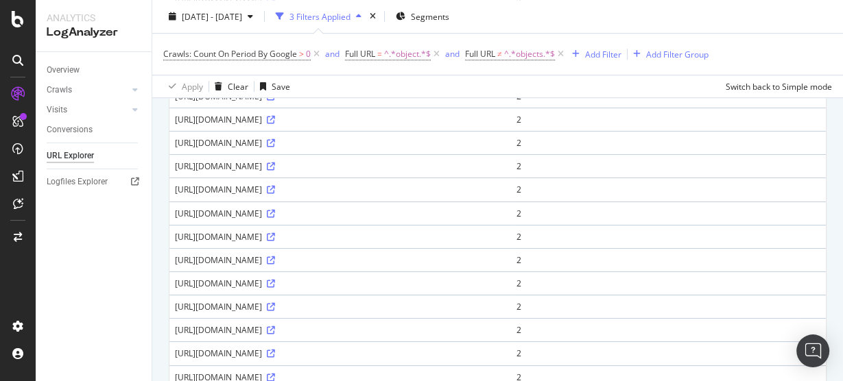
scroll to position [867, 0]
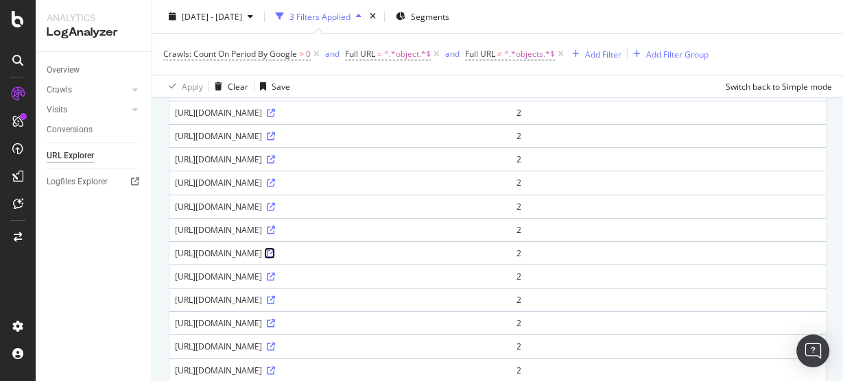
click at [275, 258] on icon at bounding box center [271, 254] width 8 height 8
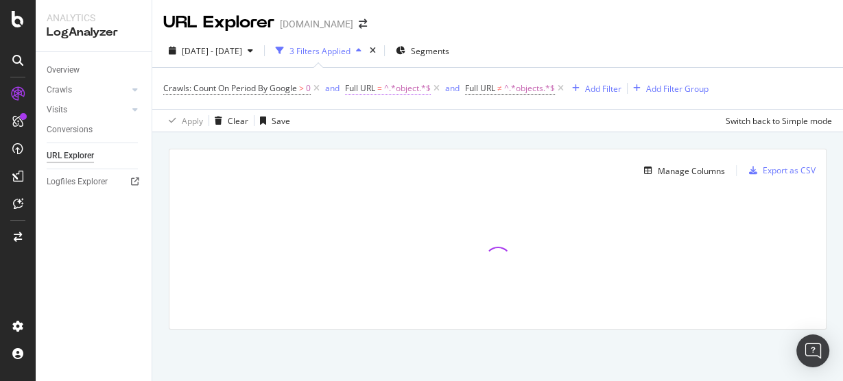
click at [408, 86] on span "^.*object.*$" at bounding box center [407, 88] width 47 height 19
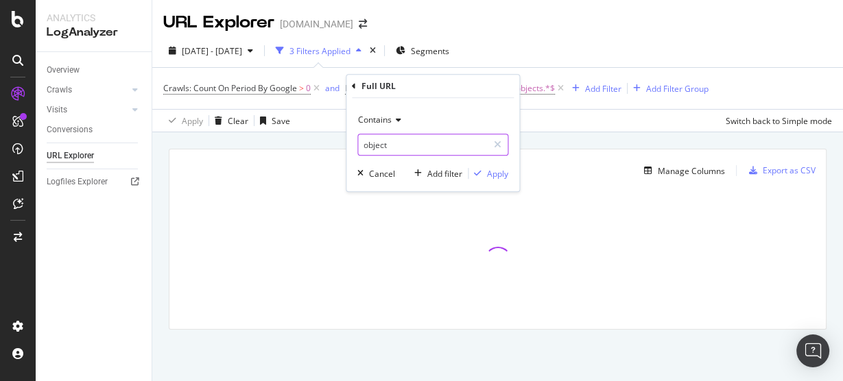
click at [404, 141] on input "object" at bounding box center [423, 145] width 130 height 22
type input "entry"
click at [491, 170] on div "Apply" at bounding box center [497, 174] width 21 height 12
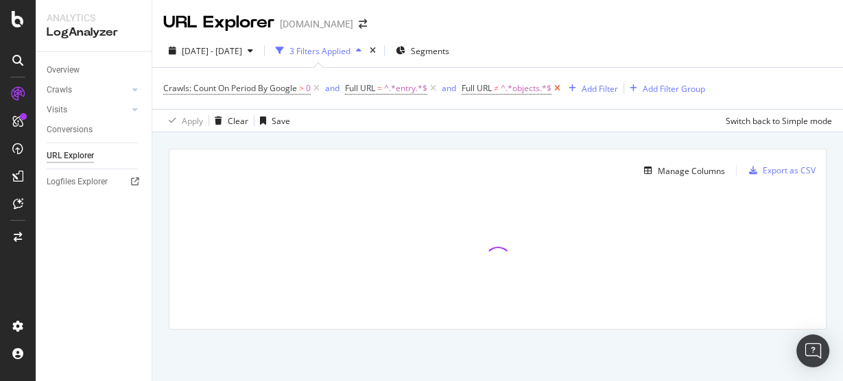
click at [560, 90] on icon at bounding box center [557, 89] width 12 height 14
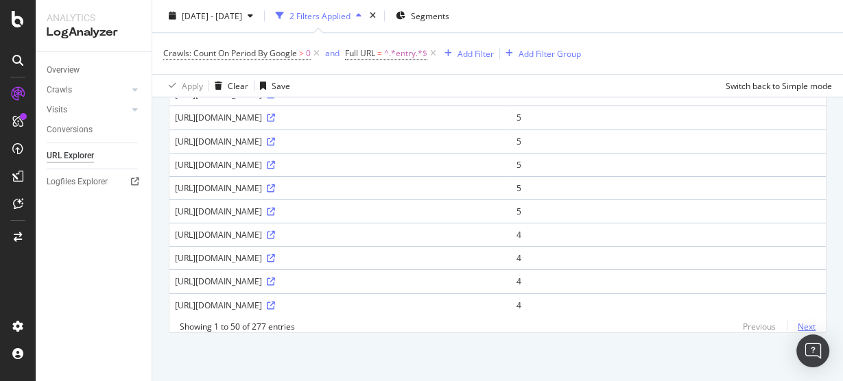
drag, startPoint x: 802, startPoint y: 322, endPoint x: 781, endPoint y: 322, distance: 20.6
click at [802, 322] on link "Next" at bounding box center [801, 327] width 29 height 20
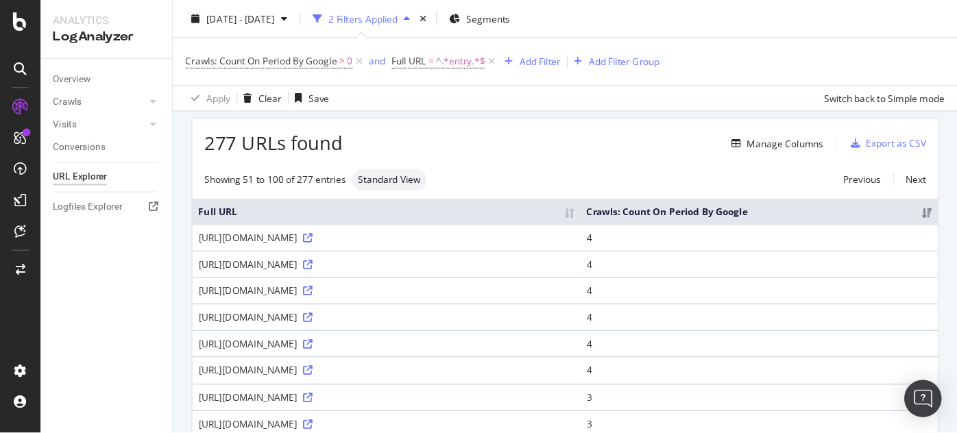
scroll to position [2, 0]
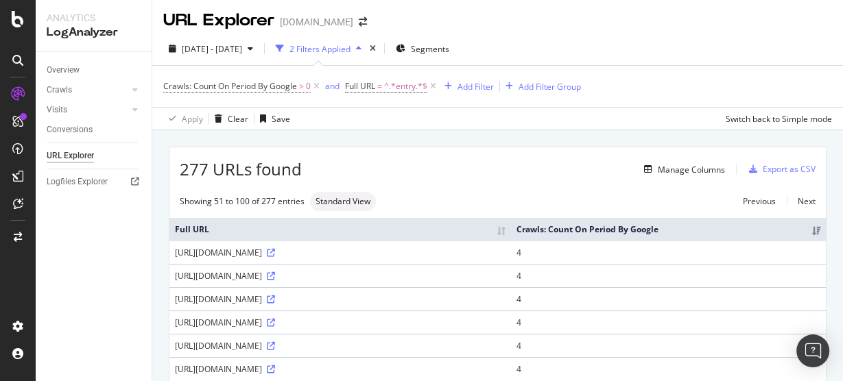
click at [549, 158] on div "277 URLs found Manage Columns Export as CSV" at bounding box center [497, 164] width 656 height 34
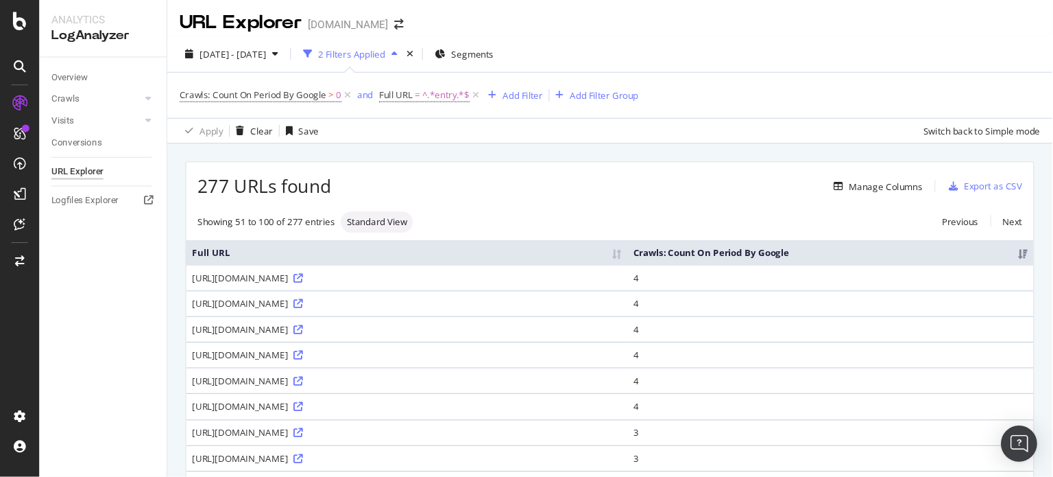
scroll to position [1, 0]
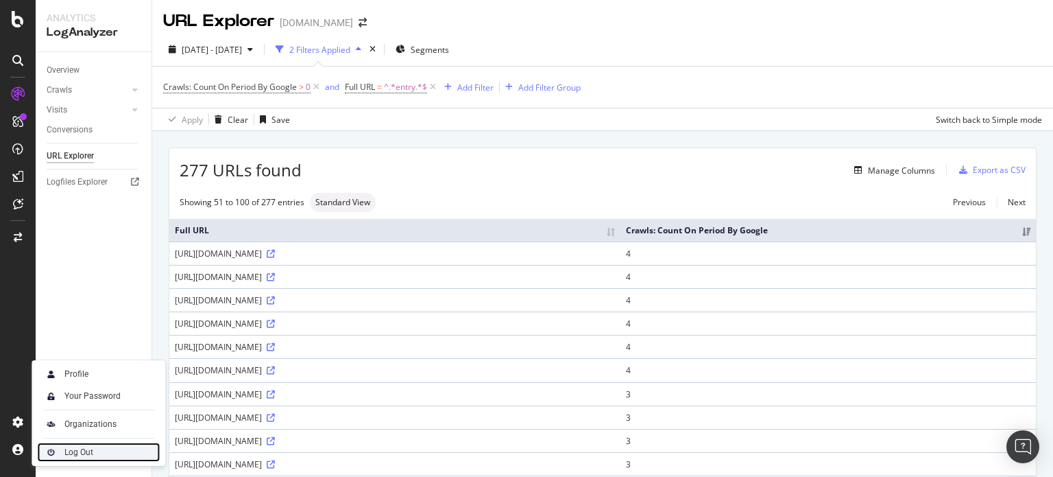
click at [78, 381] on div "Log Out" at bounding box center [78, 451] width 29 height 11
